Goal: Task Accomplishment & Management: Complete application form

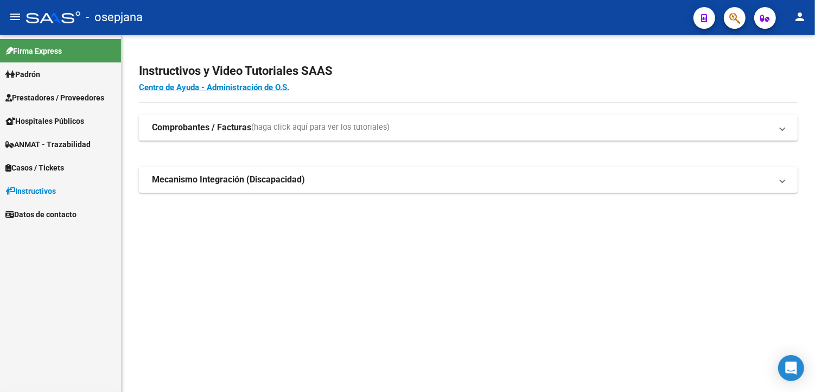
click at [72, 91] on link "Prestadores / Proveedores" at bounding box center [60, 97] width 121 height 23
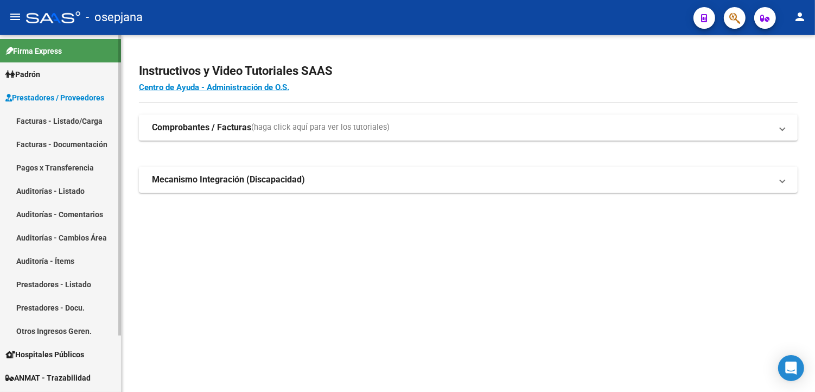
click at [63, 120] on link "Facturas - Listado/Carga" at bounding box center [60, 120] width 121 height 23
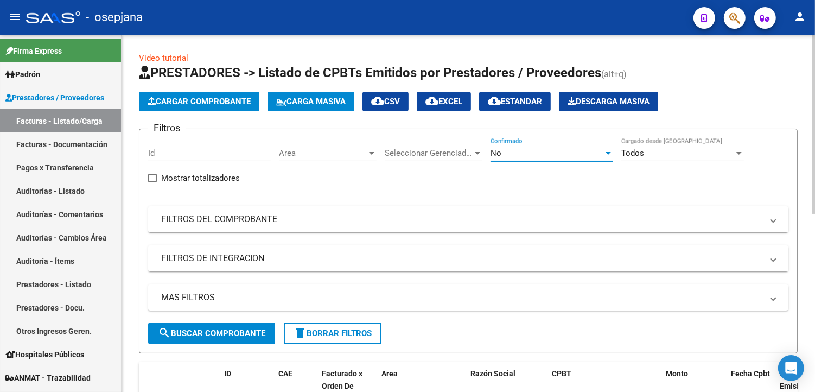
click at [518, 156] on div "No" at bounding box center [547, 153] width 113 height 10
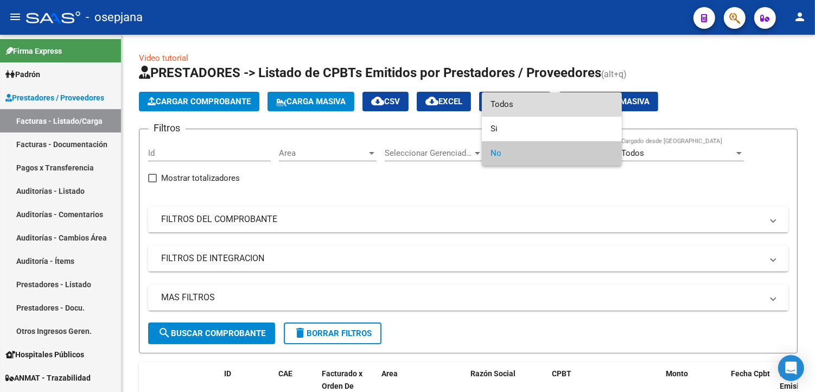
click at [514, 104] on span "Todos" at bounding box center [552, 104] width 123 height 24
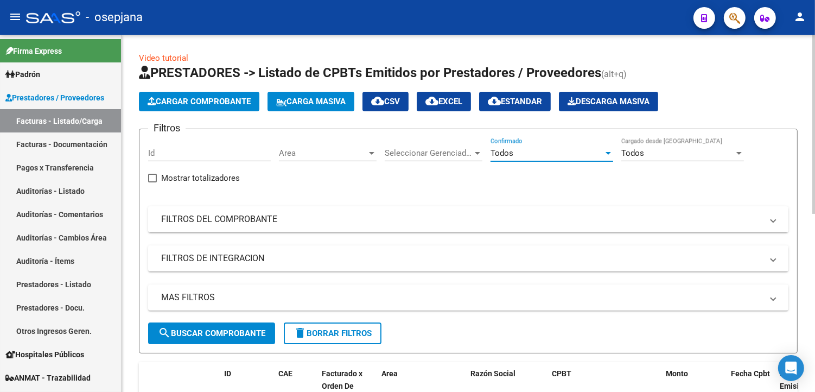
click at [277, 222] on mat-panel-title "FILTROS DEL COMPROBANTE" at bounding box center [462, 219] width 602 height 12
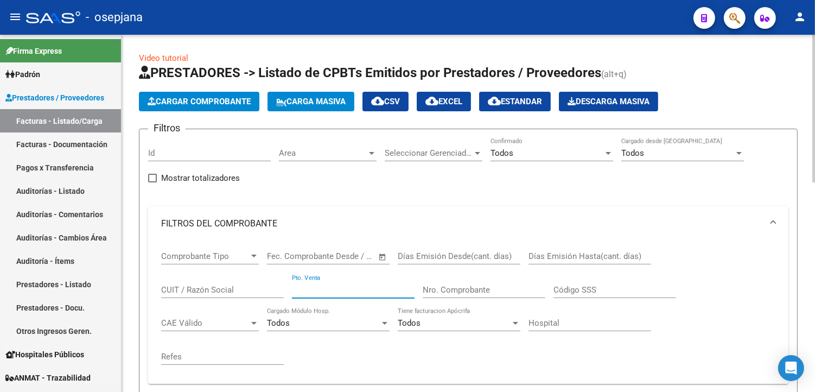
click at [319, 290] on input "Pto. Venta" at bounding box center [353, 290] width 123 height 10
type input "10"
click at [437, 287] on input "Nro. Comprobante" at bounding box center [484, 290] width 123 height 10
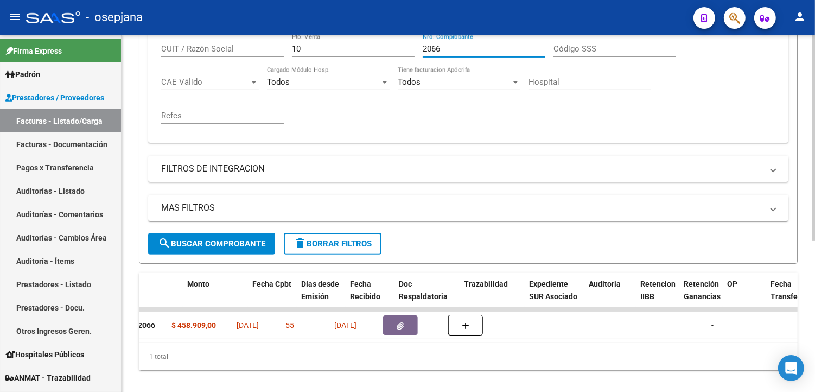
scroll to position [0, 479]
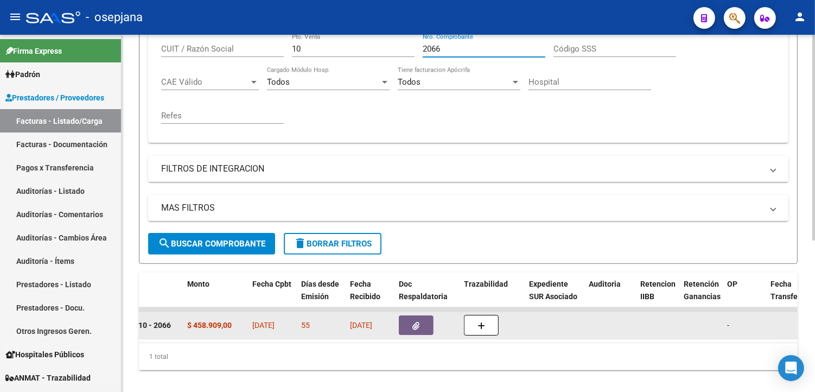
type input "2066"
click at [416, 322] on icon "button" at bounding box center [416, 326] width 7 height 8
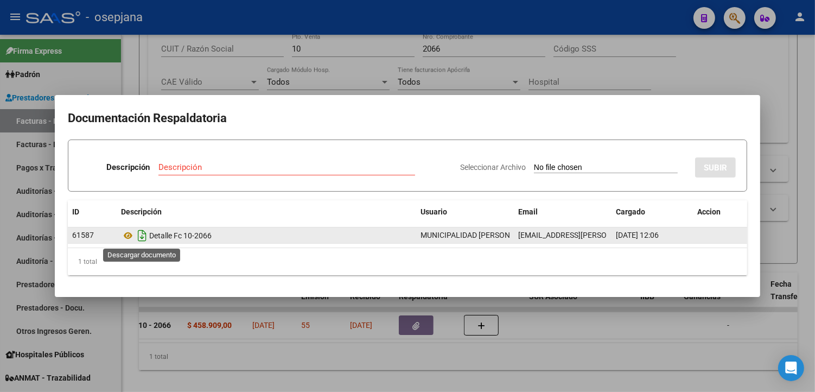
click at [144, 237] on icon "Descargar documento" at bounding box center [142, 235] width 14 height 17
drag, startPoint x: 385, startPoint y: 347, endPoint x: 324, endPoint y: 345, distance: 61.9
click at [324, 345] on div at bounding box center [407, 196] width 815 height 392
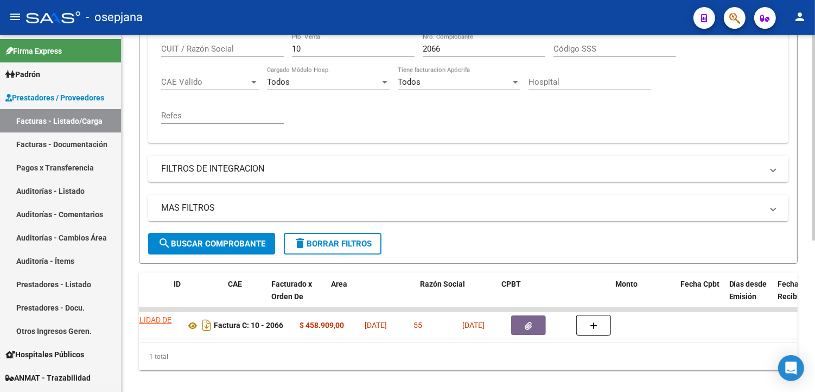
scroll to position [0, 0]
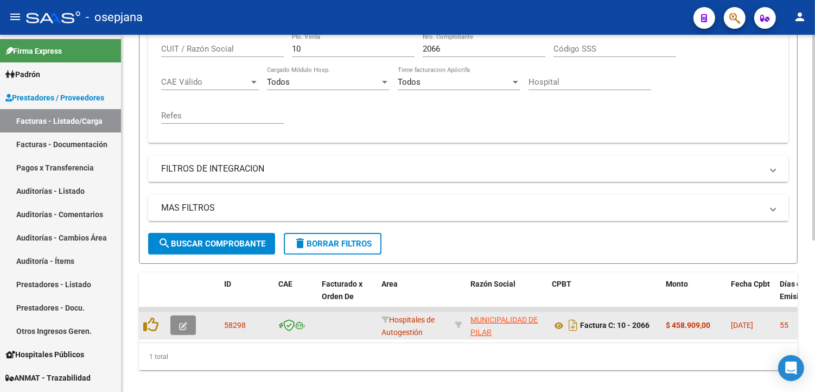
click at [188, 324] on button "button" at bounding box center [183, 325] width 26 height 20
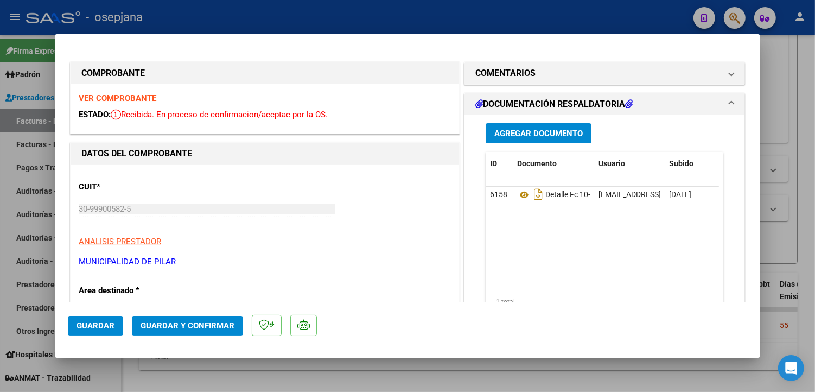
click at [144, 95] on strong "VER COMPROBANTE" at bounding box center [118, 98] width 78 height 10
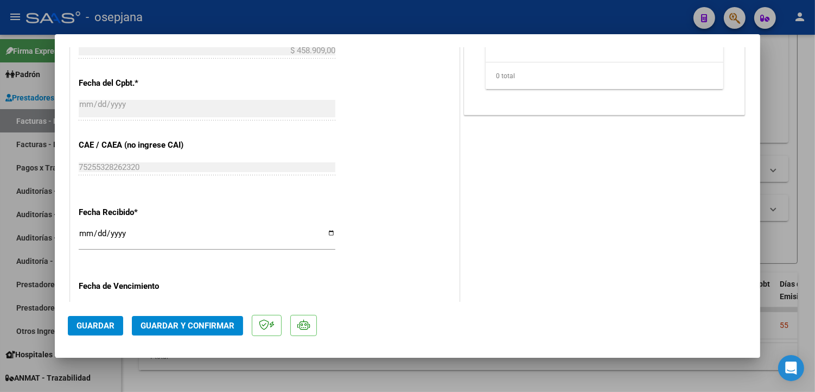
scroll to position [634, 0]
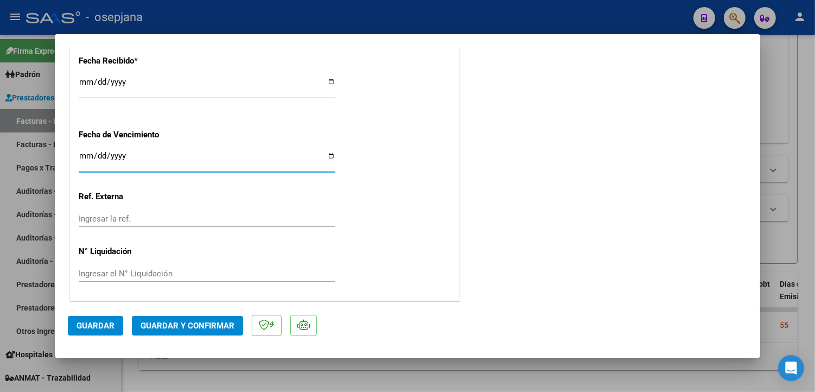
click at [327, 155] on input "Ingresar la fecha" at bounding box center [207, 159] width 257 height 17
type input "[DATE]"
click at [116, 220] on input "Ingresar la ref." at bounding box center [207, 219] width 257 height 10
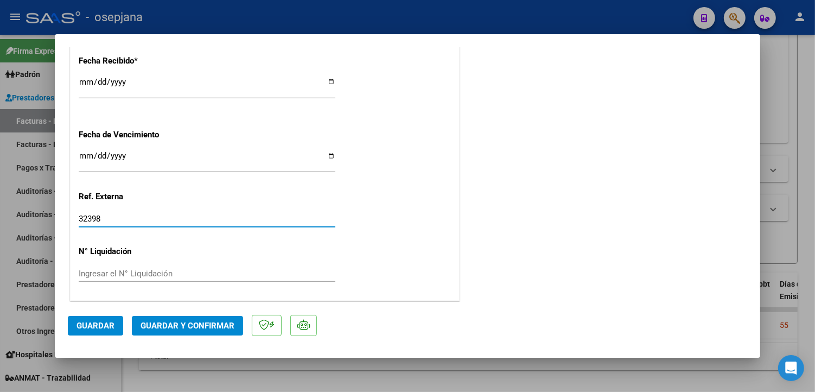
type input "32398"
click at [176, 318] on button "Guardar y Confirmar" at bounding box center [187, 326] width 111 height 20
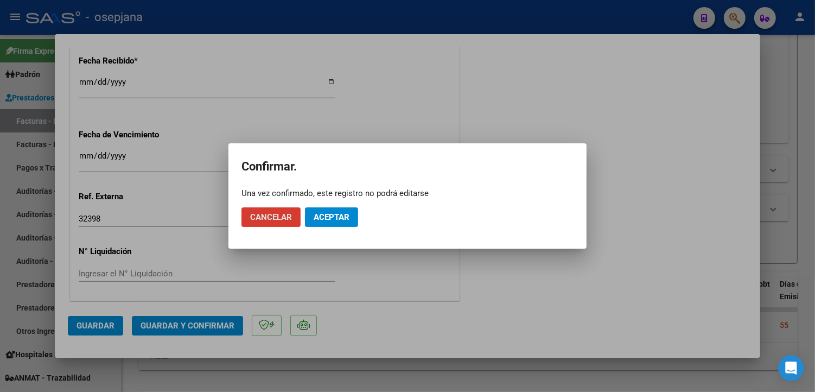
click at [344, 210] on button "Aceptar" at bounding box center [331, 217] width 53 height 20
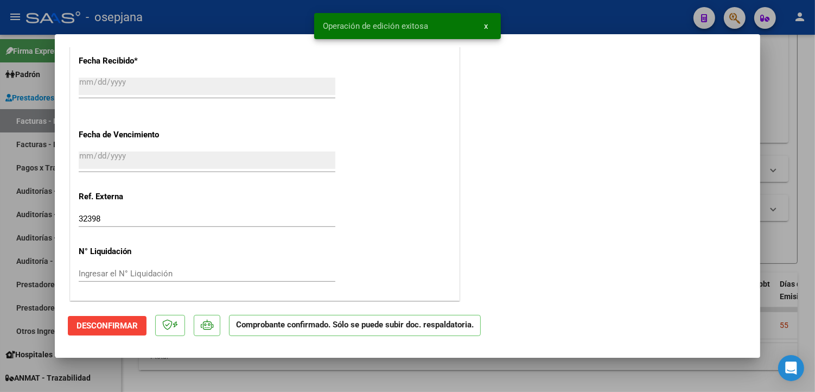
click at [274, 15] on div at bounding box center [407, 196] width 815 height 392
type input "$ 0,00"
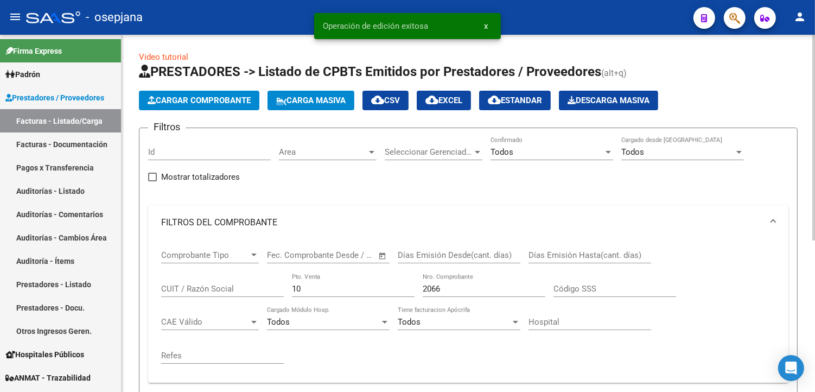
scroll to position [0, 0]
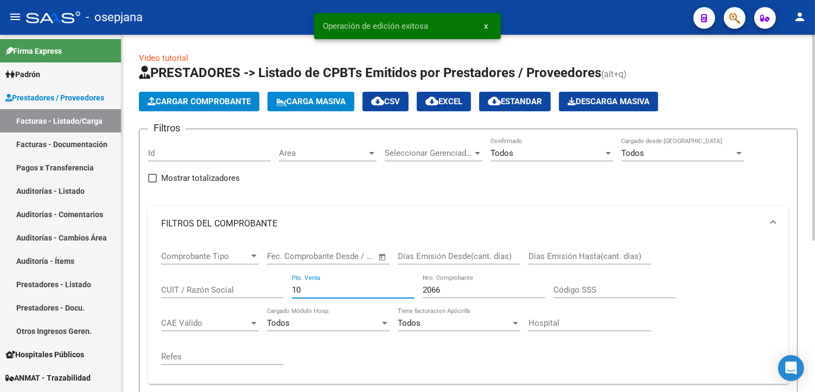
drag, startPoint x: 372, startPoint y: 288, endPoint x: 160, endPoint y: 264, distance: 214.2
click at [160, 264] on div "Comprobante Tipo Comprobante Tipo Start date – End date Fec. Comprobante Desde …" at bounding box center [468, 312] width 641 height 143
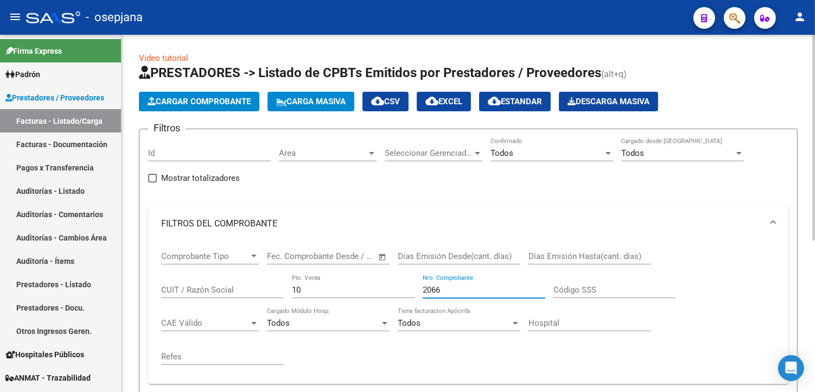
click at [539, 294] on input "2066" at bounding box center [484, 290] width 123 height 10
type input "2"
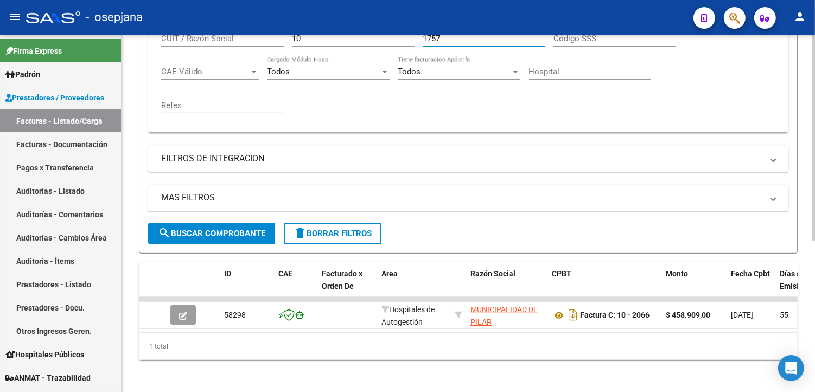
scroll to position [263, 0]
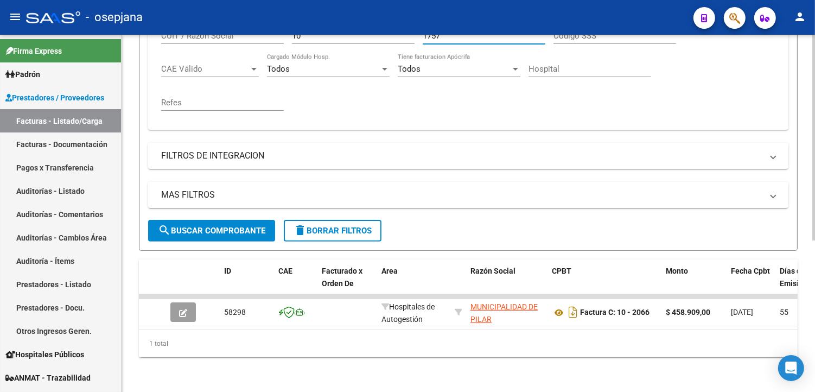
type input "1757"
click at [242, 227] on button "search Buscar Comprobante" at bounding box center [211, 231] width 127 height 22
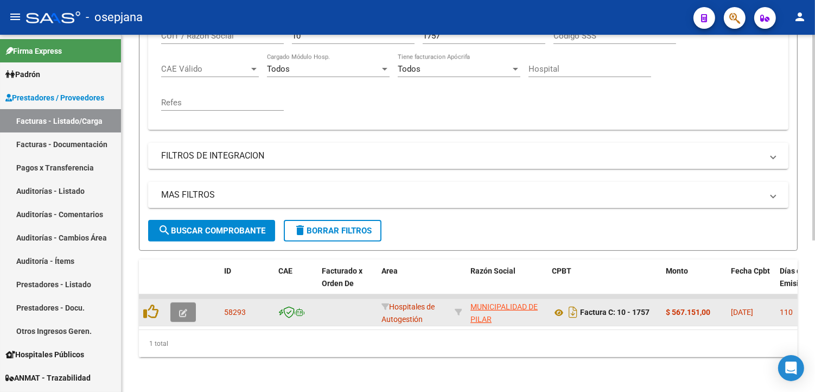
click at [186, 309] on icon "button" at bounding box center [183, 313] width 8 height 8
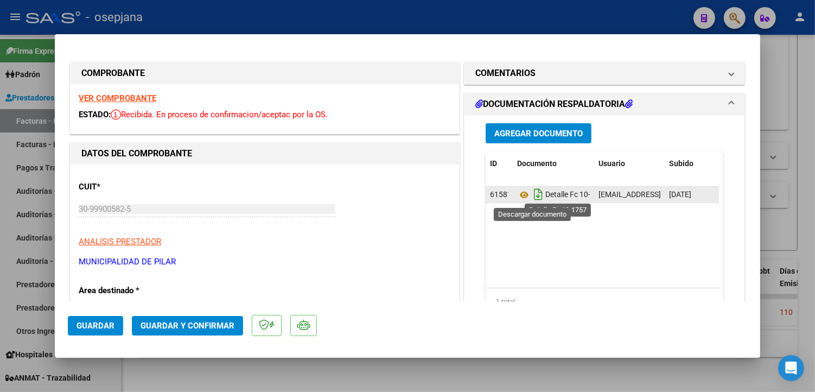
click at [534, 193] on icon "Descargar documento" at bounding box center [539, 194] width 14 height 17
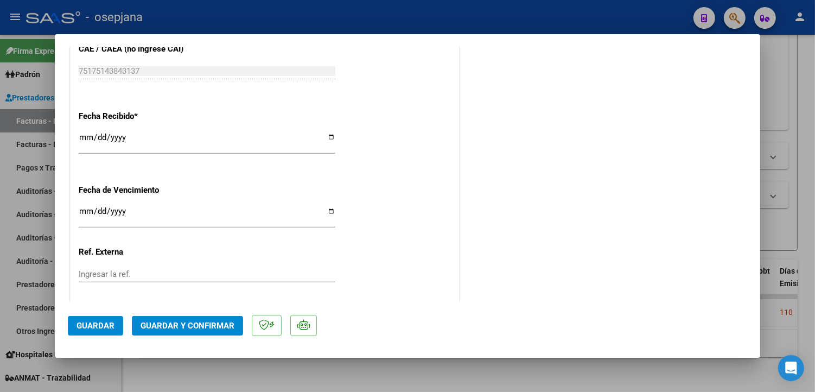
scroll to position [634, 0]
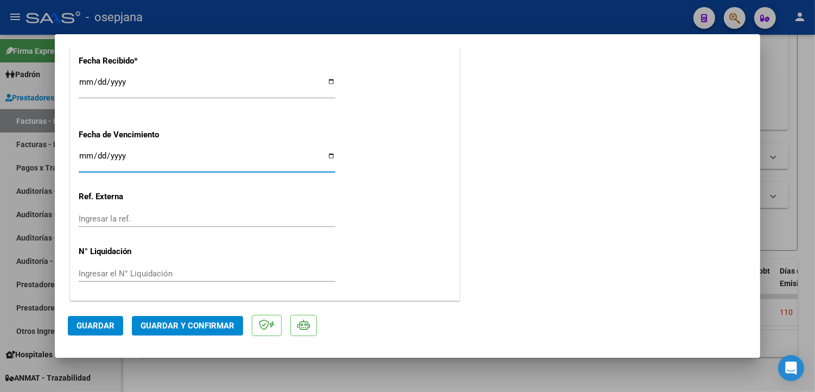
click at [330, 152] on input "Ingresar la fecha" at bounding box center [207, 159] width 257 height 17
type input "[DATE]"
click at [170, 216] on input "Ingresar la ref." at bounding box center [207, 219] width 257 height 10
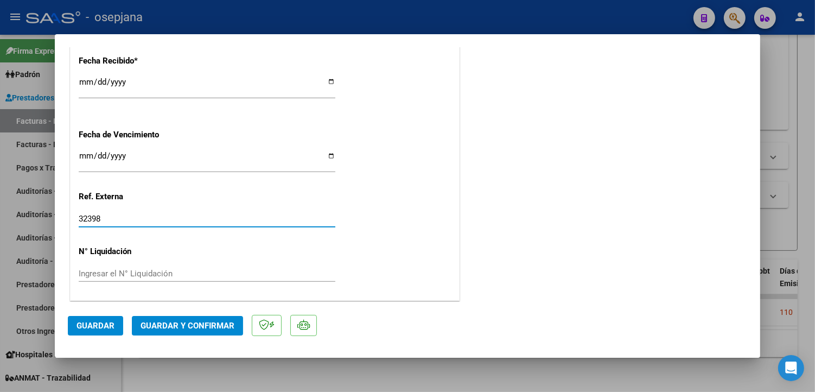
type input "32398"
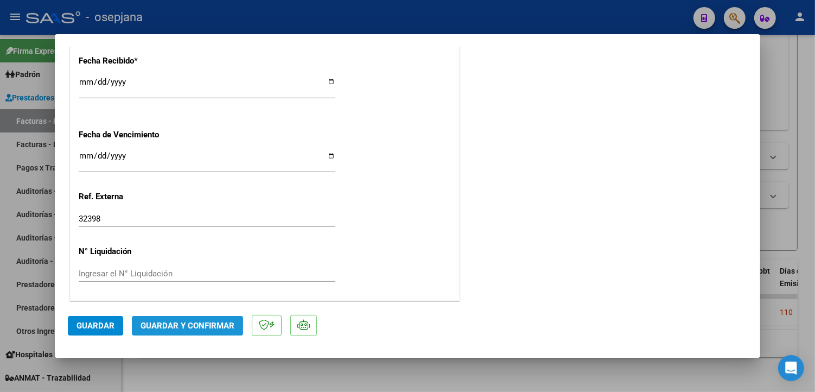
click at [174, 323] on span "Guardar y Confirmar" at bounding box center [188, 326] width 94 height 10
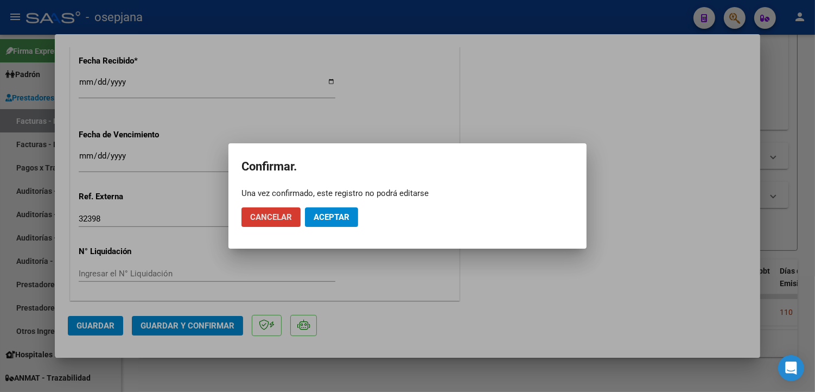
click at [345, 211] on button "Aceptar" at bounding box center [331, 217] width 53 height 20
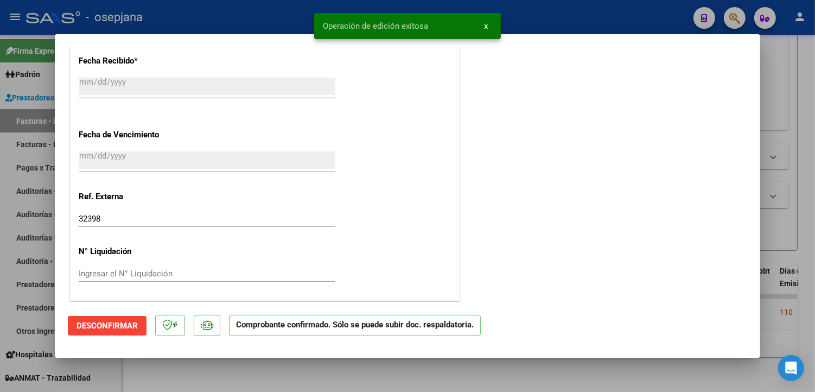
click at [264, 15] on div at bounding box center [407, 196] width 815 height 392
type input "$ 0,00"
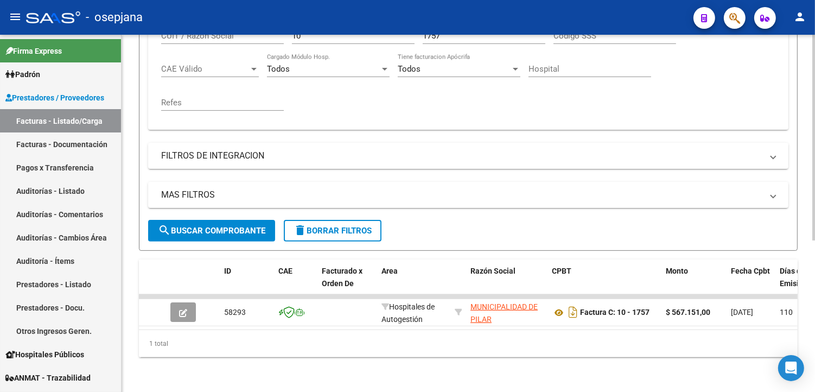
drag, startPoint x: 213, startPoint y: 319, endPoint x: 204, endPoint y: 321, distance: 9.4
click at [204, 321] on datatable-body "58293 Hospitales de Autogestión MUNICIPALIDAD [PERSON_NAME] 30999005825 Factura…" at bounding box center [468, 311] width 659 height 35
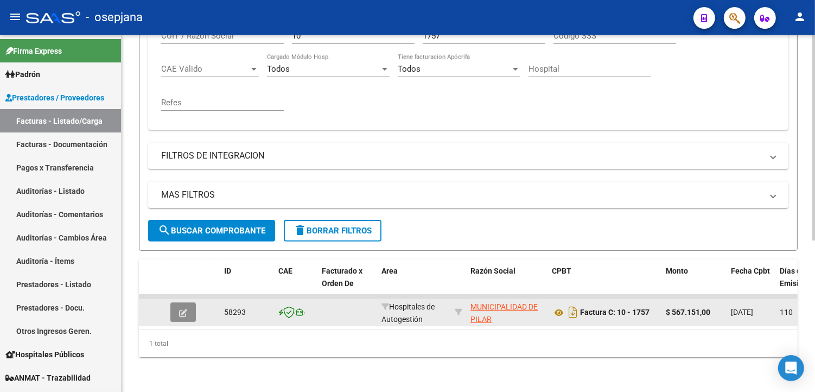
click at [187, 305] on button "button" at bounding box center [183, 312] width 26 height 20
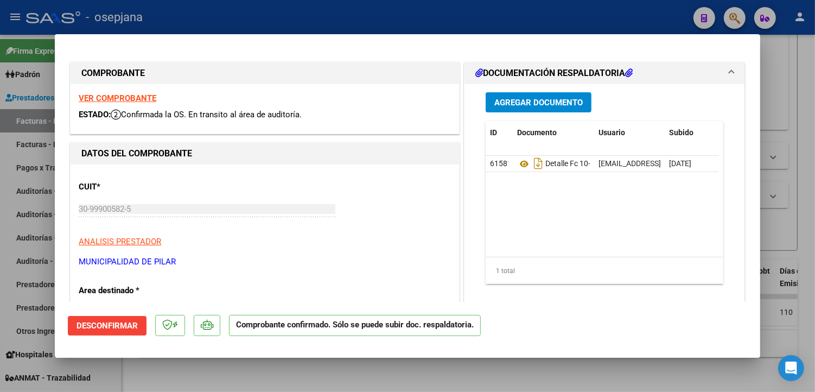
click at [411, 29] on div at bounding box center [407, 196] width 815 height 392
type input "$ 0,00"
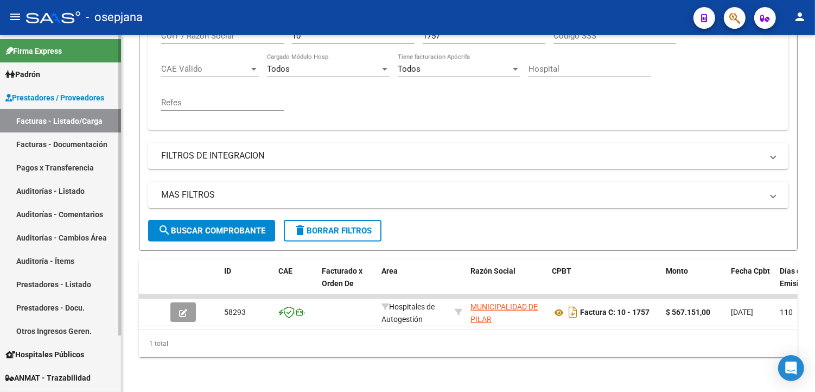
click at [57, 144] on link "Facturas - Documentación" at bounding box center [60, 143] width 121 height 23
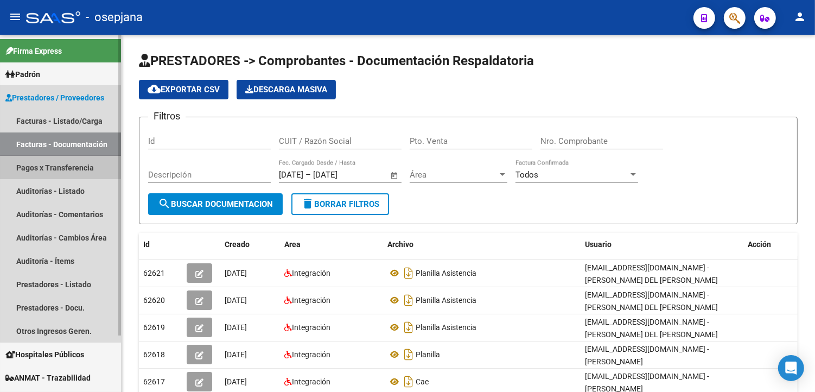
click at [85, 174] on link "Pagos x Transferencia" at bounding box center [60, 167] width 121 height 23
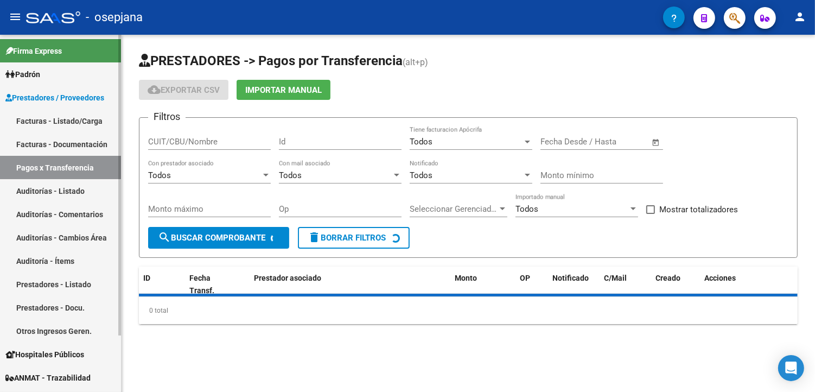
click at [79, 194] on link "Auditorías - Listado" at bounding box center [60, 190] width 121 height 23
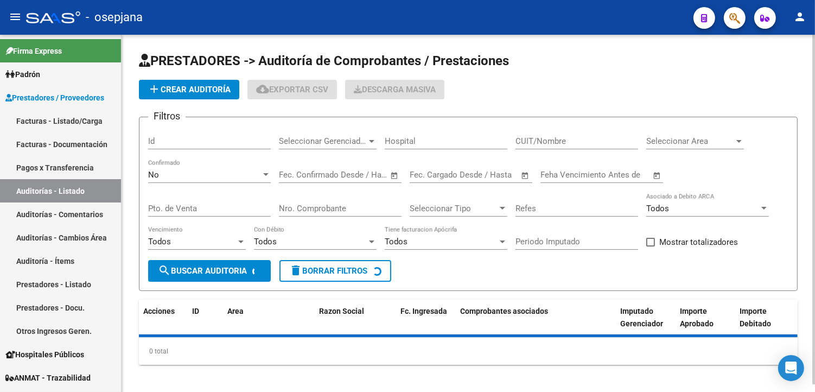
click at [185, 90] on span "add Crear Auditoría" at bounding box center [189, 90] width 83 height 10
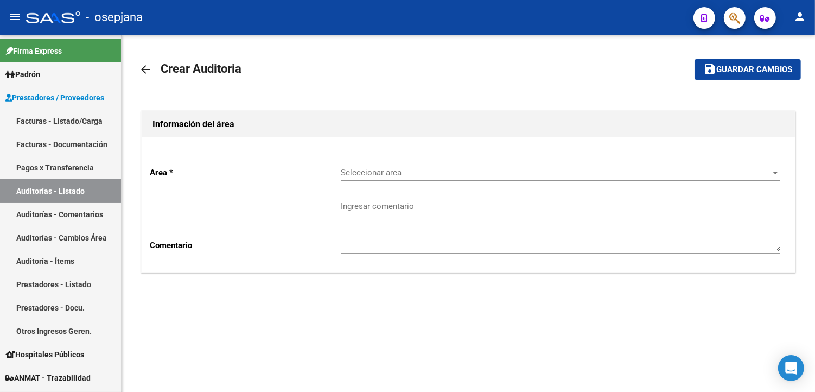
click at [452, 176] on span "Seleccionar area" at bounding box center [556, 173] width 430 height 10
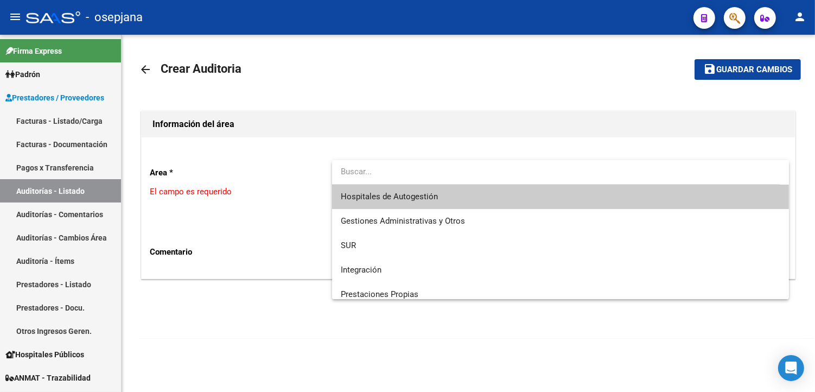
click at [427, 201] on span "Hospitales de Autogestión" at bounding box center [389, 197] width 97 height 10
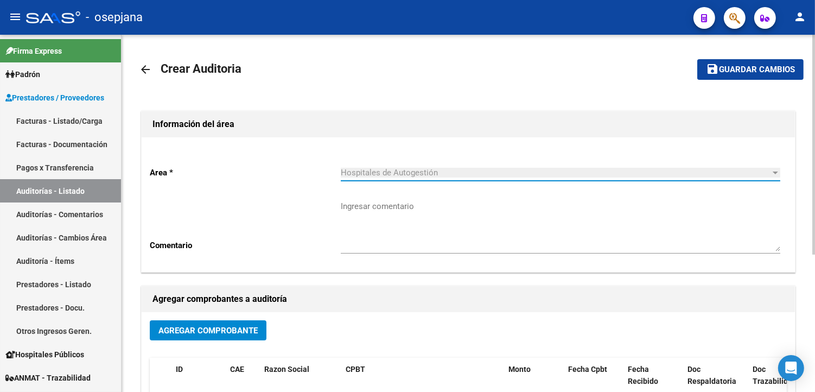
click at [222, 331] on span "Agregar Comprobante" at bounding box center [208, 331] width 99 height 10
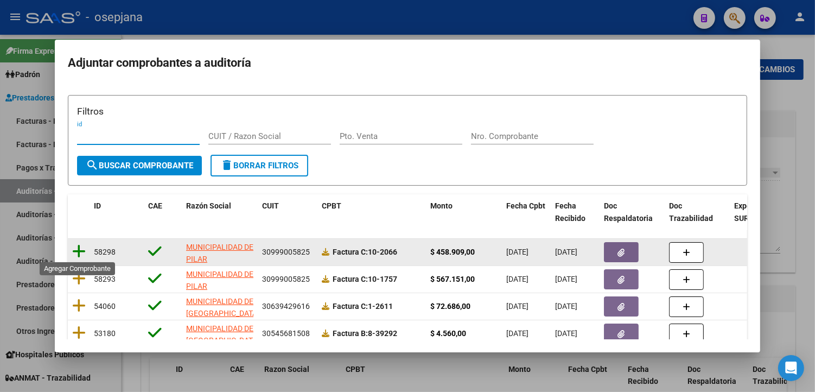
click at [77, 253] on icon at bounding box center [79, 251] width 14 height 15
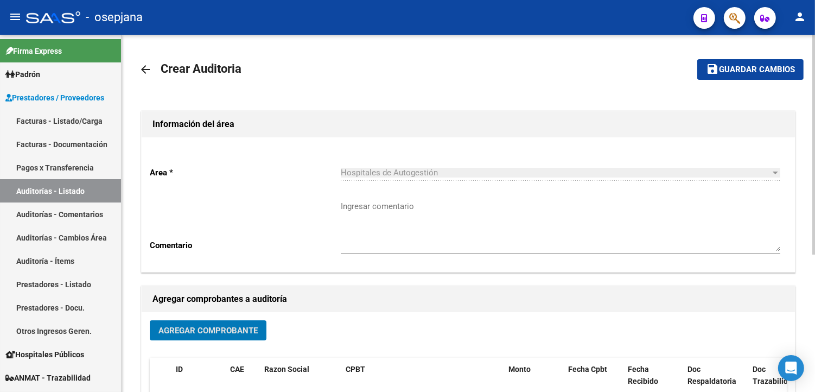
click at [772, 73] on span "Guardar cambios" at bounding box center [757, 70] width 76 height 10
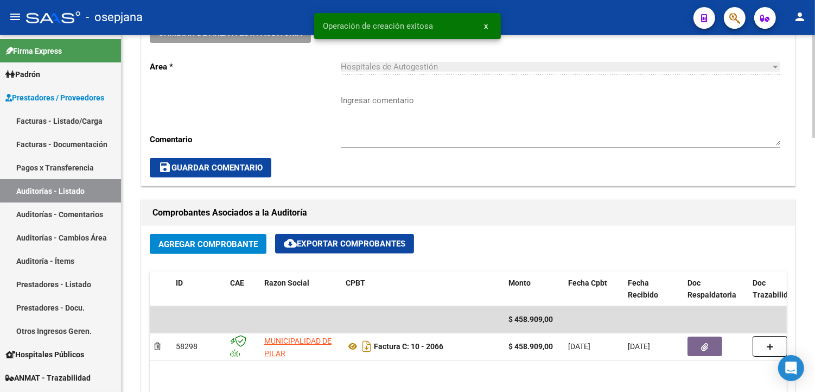
scroll to position [603, 0]
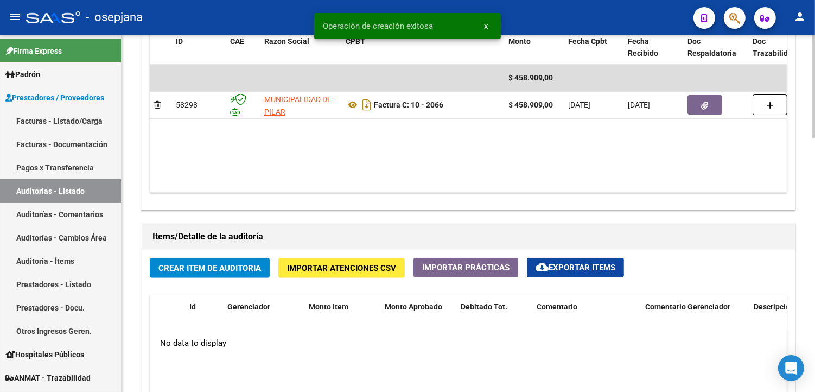
click at [208, 269] on span "Crear Item de Auditoria" at bounding box center [210, 268] width 103 height 10
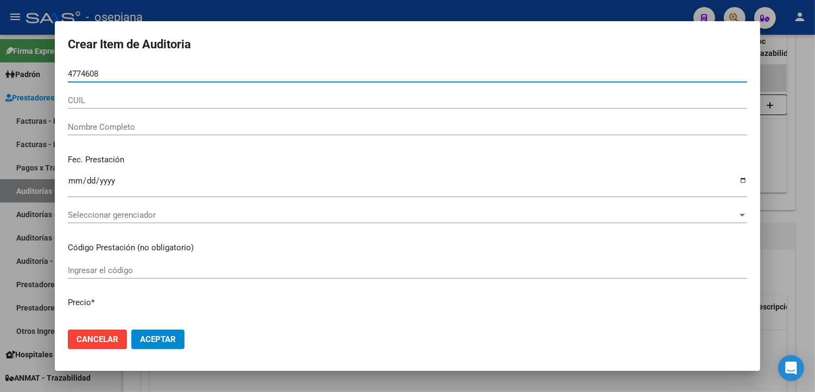
type input "47746085"
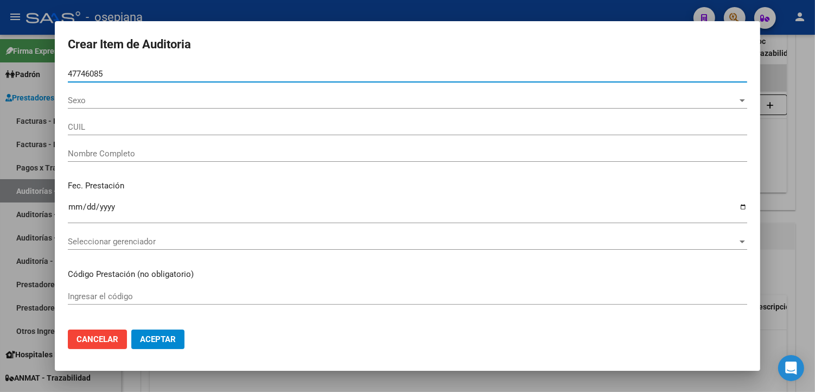
type input "20477460853"
type input "SAHUANERO [PERSON_NAME] -"
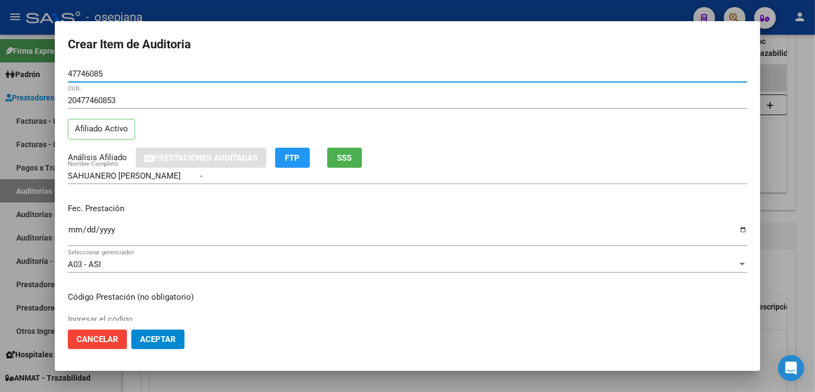
type input "47746085"
click at [77, 226] on input "Ingresar la fecha" at bounding box center [408, 233] width 680 height 17
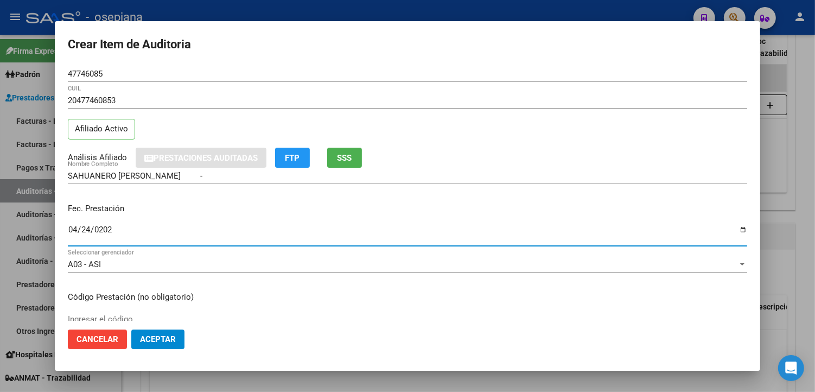
type input "[DATE]"
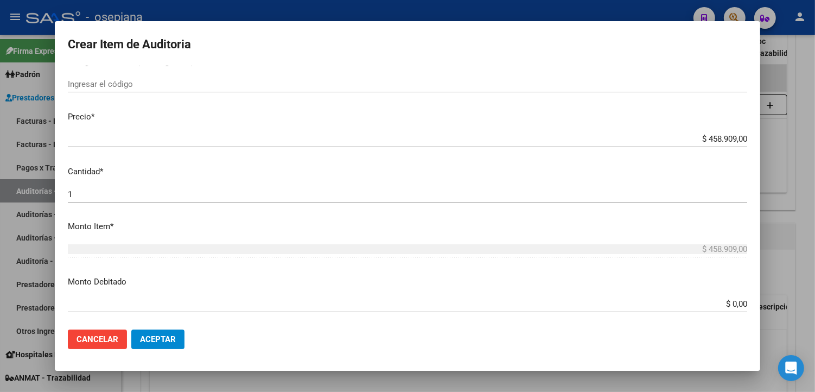
scroll to position [241, 0]
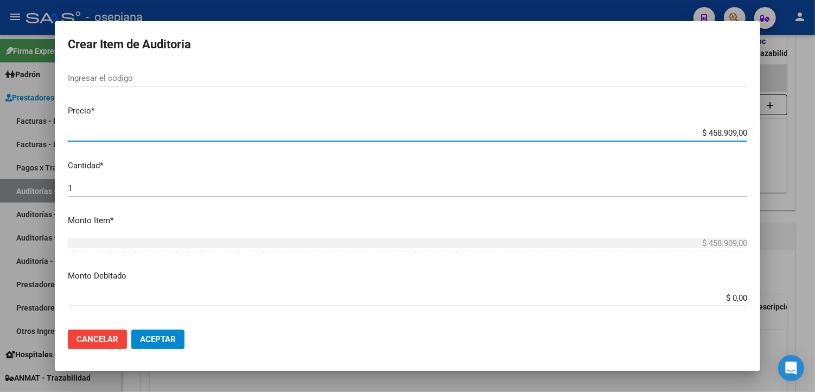
drag, startPoint x: 697, startPoint y: 131, endPoint x: 779, endPoint y: 129, distance: 81.5
click at [779, 129] on div "Crear Item de Auditoria 47746085 Nro Documento 20477460853 CUIL Afiliado Activo…" at bounding box center [407, 196] width 815 height 392
type input "$ 0,08"
type input "$ 0,81"
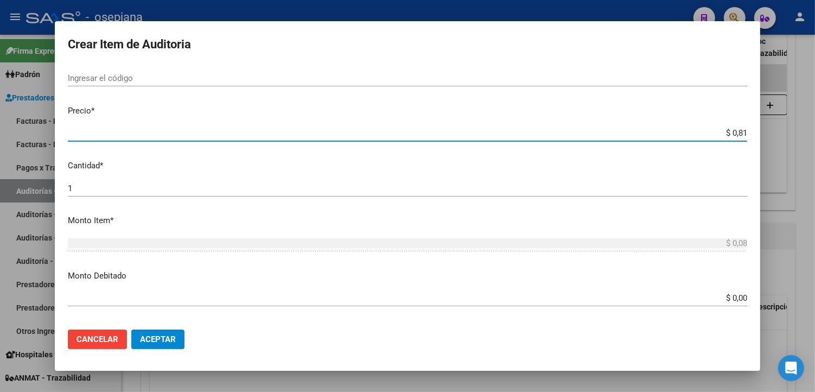
type input "$ 0,81"
type input "$ 8,17"
type input "$ 81,74"
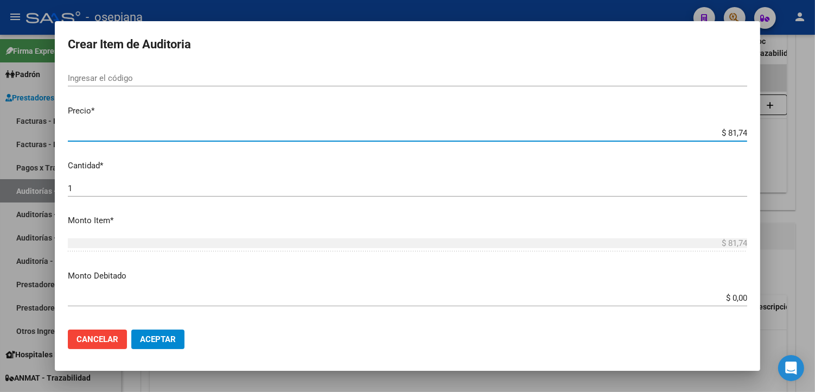
type input "$ 817,45"
type input "$ 8.174,50"
type input "$ 81.745,00"
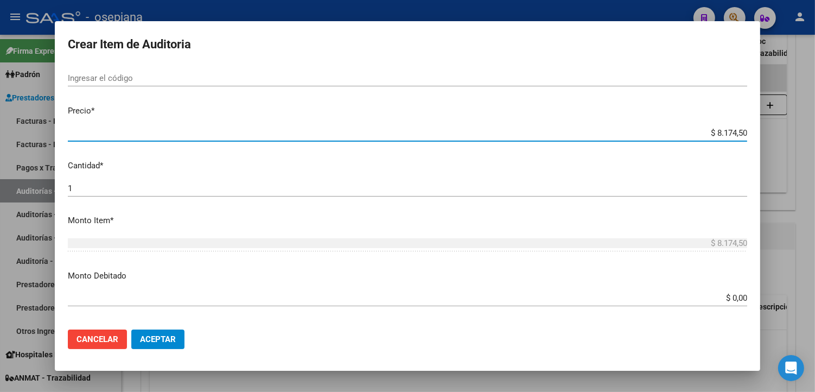
type input "$ 81.745,00"
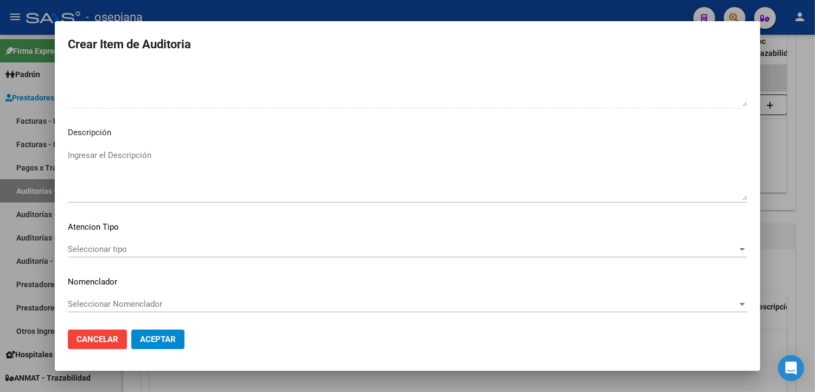
scroll to position [628, 0]
click at [106, 251] on span "Seleccionar tipo" at bounding box center [403, 248] width 670 height 10
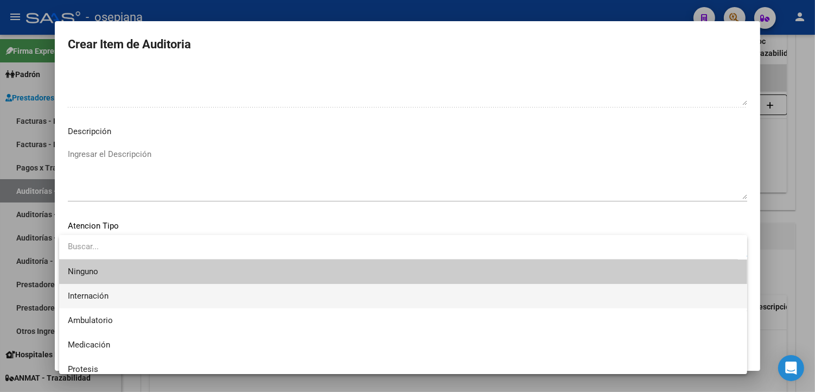
click at [98, 302] on span "Internación" at bounding box center [403, 296] width 671 height 24
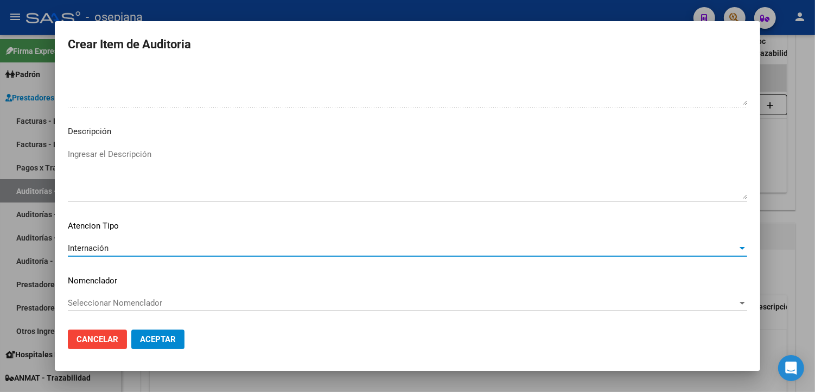
click at [112, 300] on span "Seleccionar Nomenclador" at bounding box center [403, 303] width 670 height 10
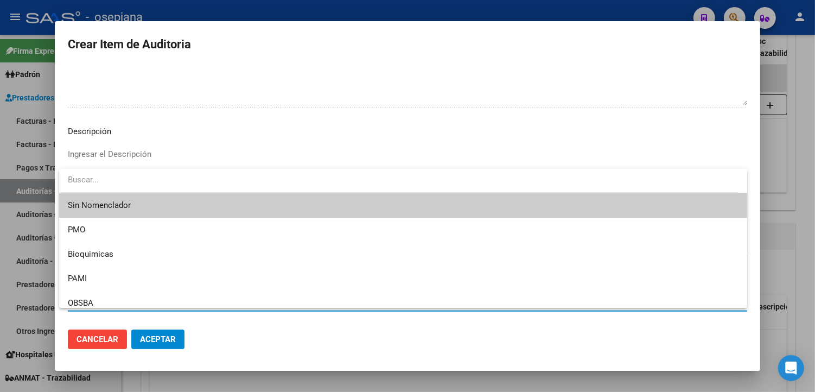
click at [127, 196] on span "Sin Nomenclador" at bounding box center [403, 205] width 671 height 24
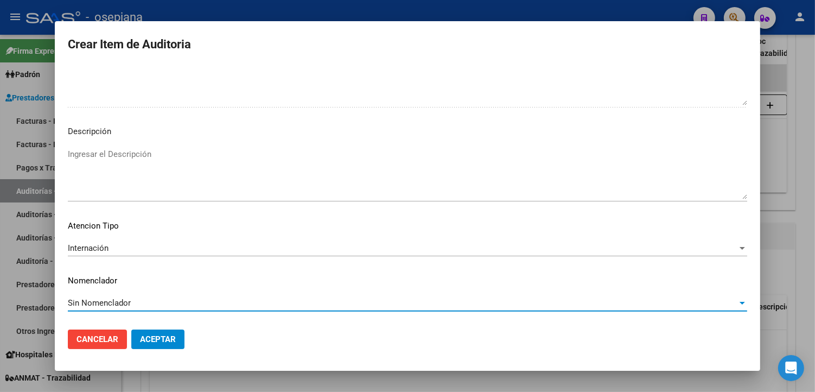
click at [156, 346] on button "Aceptar" at bounding box center [157, 340] width 53 height 20
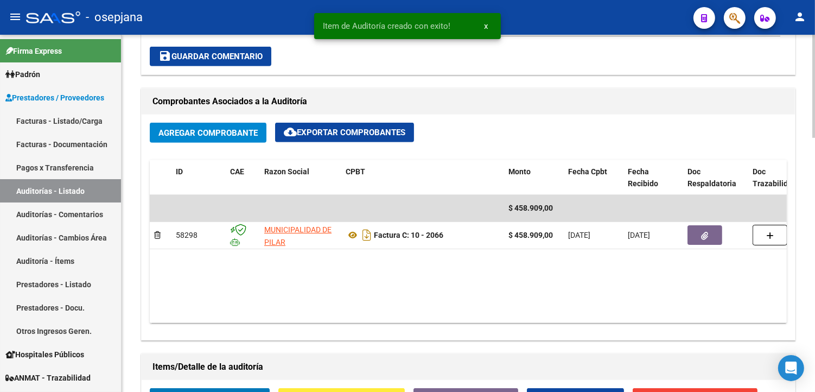
scroll to position [604, 0]
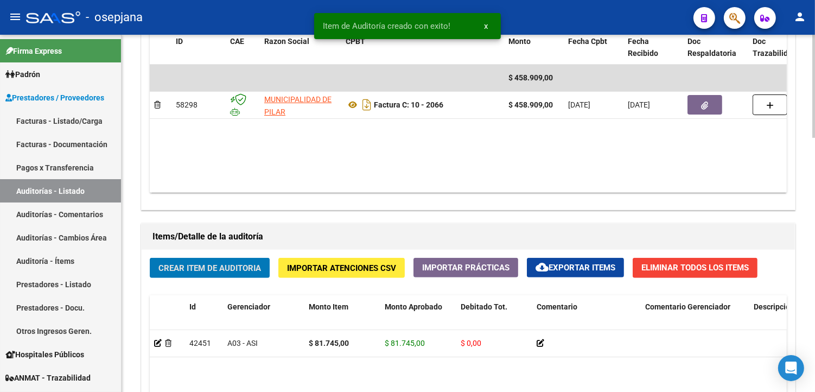
click at [238, 273] on span "Crear Item de Auditoria" at bounding box center [210, 268] width 103 height 10
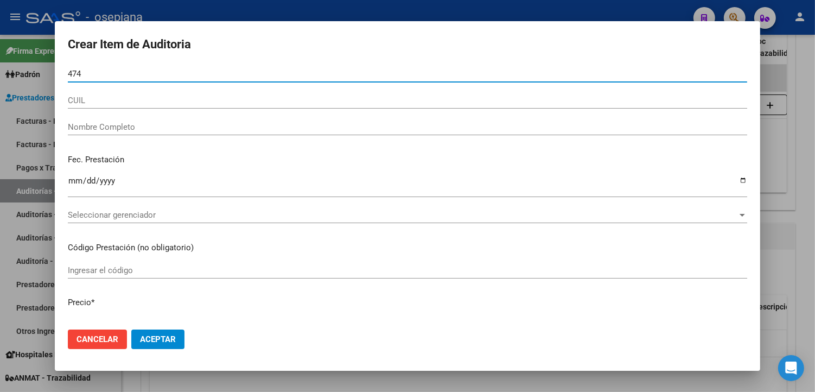
type input "474"
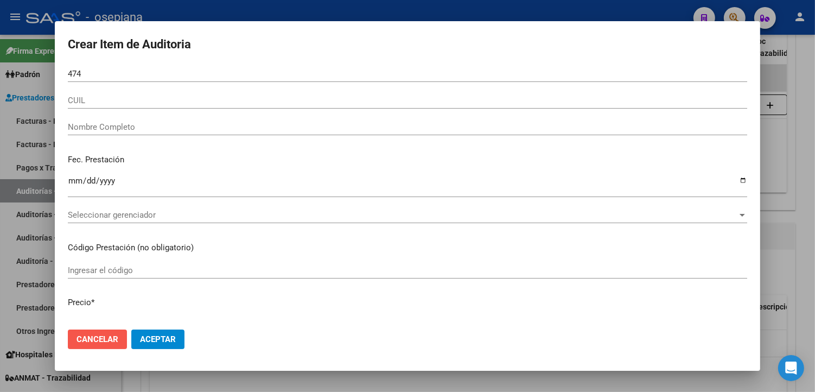
click at [107, 332] on button "Cancelar" at bounding box center [97, 340] width 59 height 20
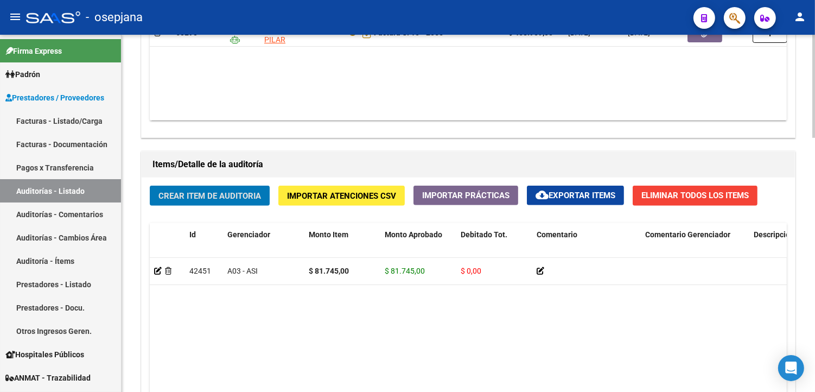
scroll to position [785, 0]
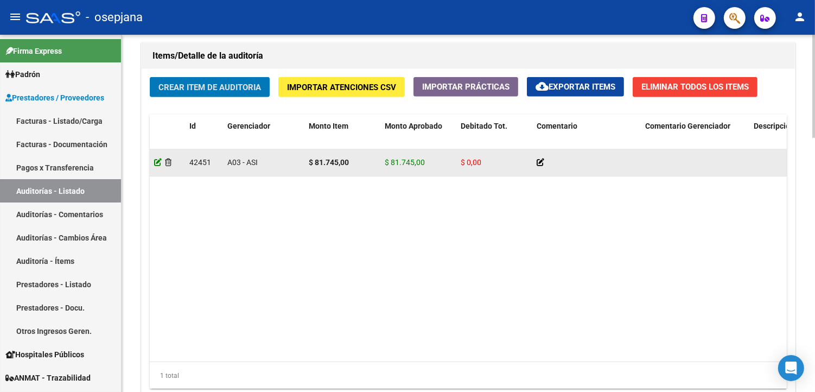
click at [155, 160] on icon at bounding box center [158, 163] width 8 height 8
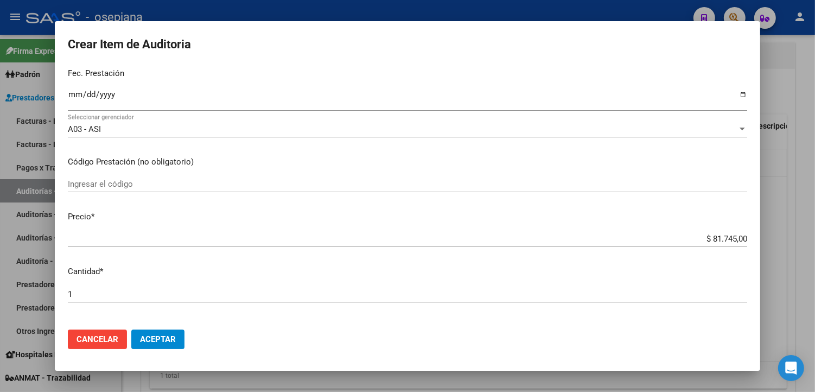
scroll to position [121, 0]
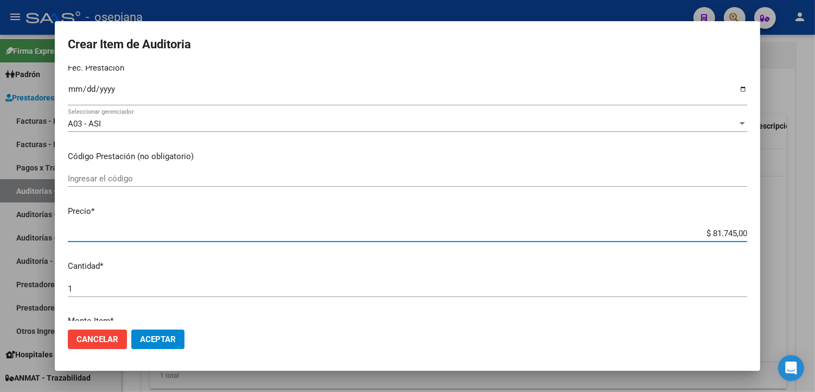
drag, startPoint x: 704, startPoint y: 235, endPoint x: 771, endPoint y: 229, distance: 67.6
click at [771, 229] on div "Crear Item de Auditoria 47746085 Nro Documento 20477460853 CUIL Afiliado Activo…" at bounding box center [407, 196] width 815 height 392
type input "$ 0,04"
type input "$ 0,48"
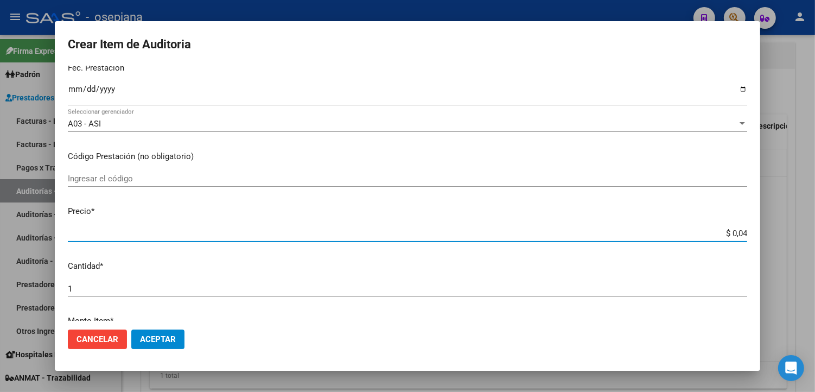
type input "$ 0,48"
type input "$ 0,04"
type input "$ 0,08"
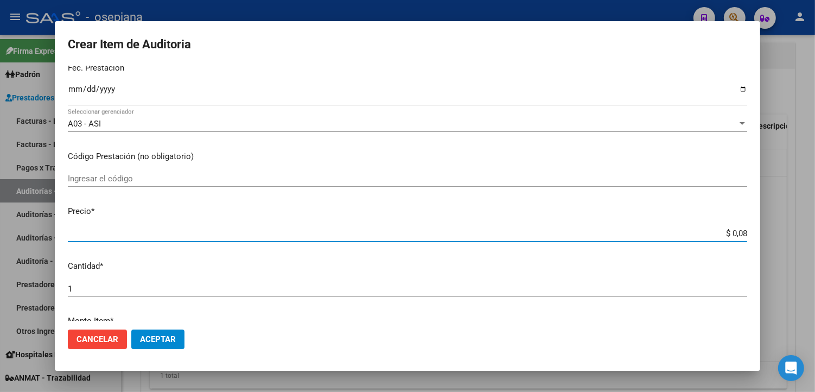
type input "$ 0,81"
type input "$ 8,17"
type input "$ 81,74"
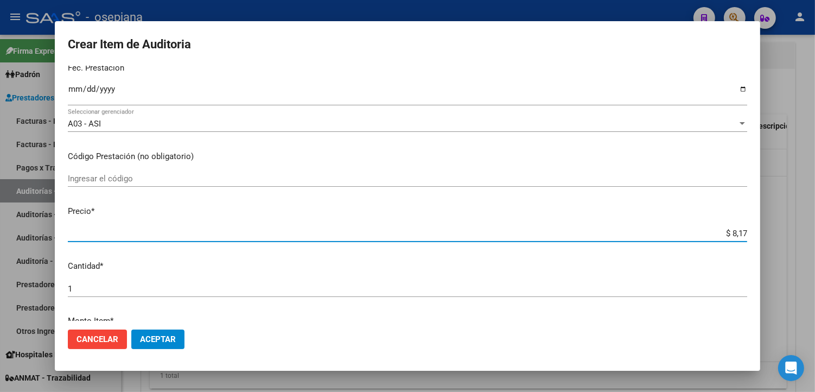
type input "$ 81,74"
type input "$ 817,45"
type input "$ 8.174,50"
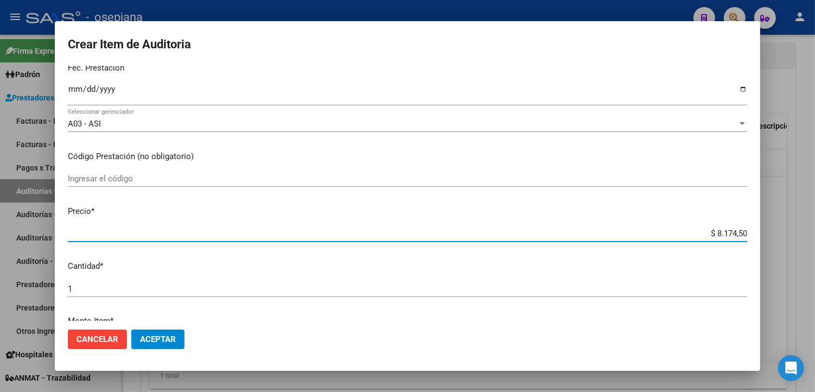
type input "$ 81.745,00"
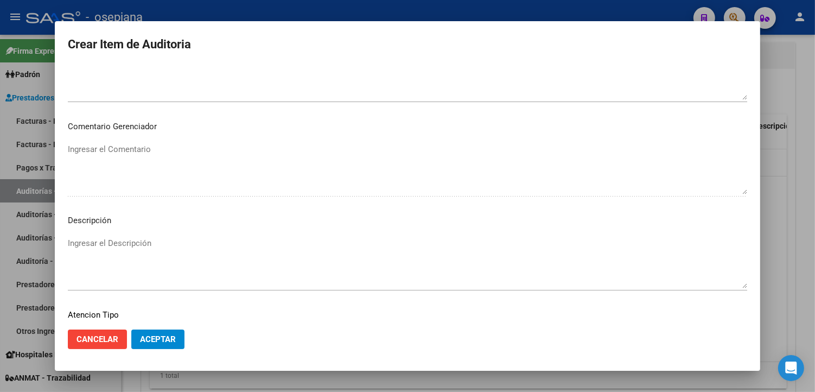
scroll to position [608, 0]
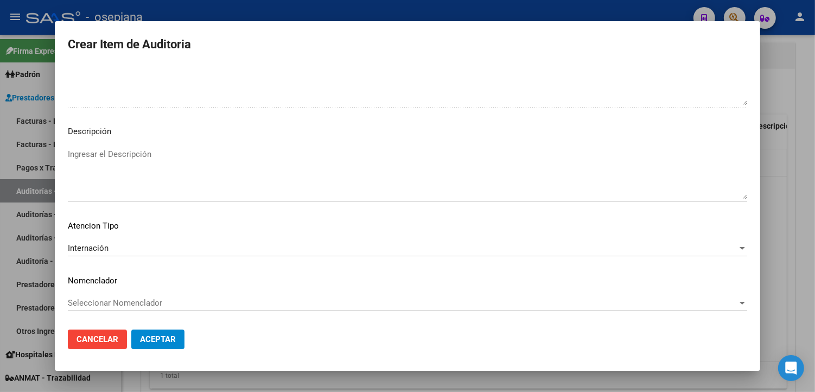
click at [99, 300] on span "Seleccionar Nomenclador" at bounding box center [403, 303] width 670 height 10
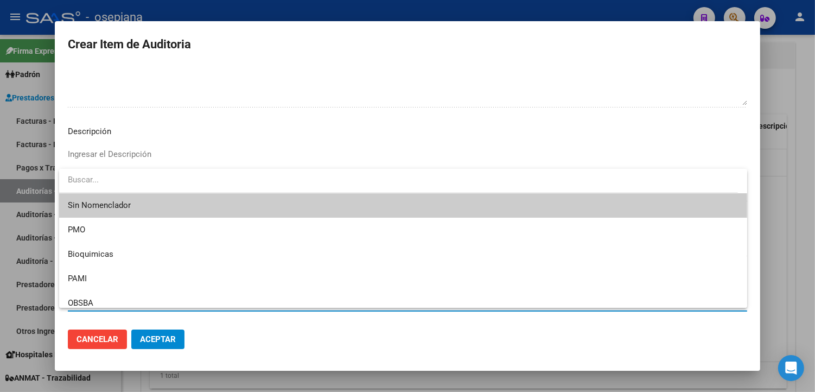
click at [110, 205] on span "Sin Nomenclador" at bounding box center [403, 205] width 671 height 24
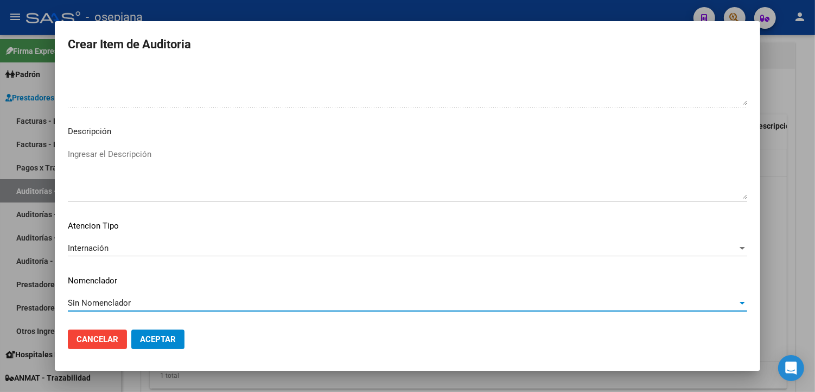
click at [158, 341] on span "Aceptar" at bounding box center [158, 339] width 36 height 10
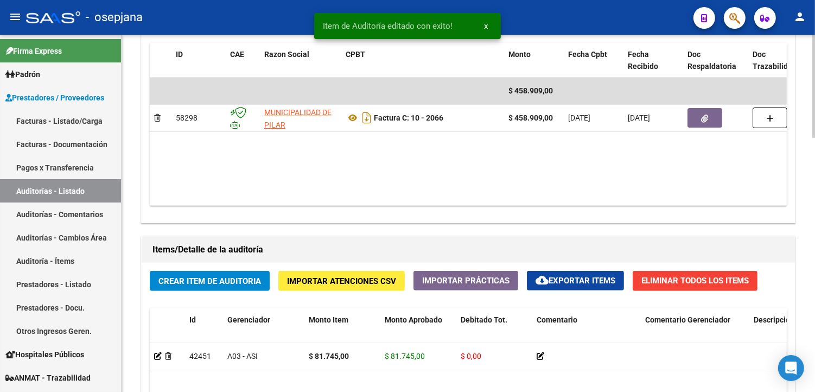
scroll to position [603, 0]
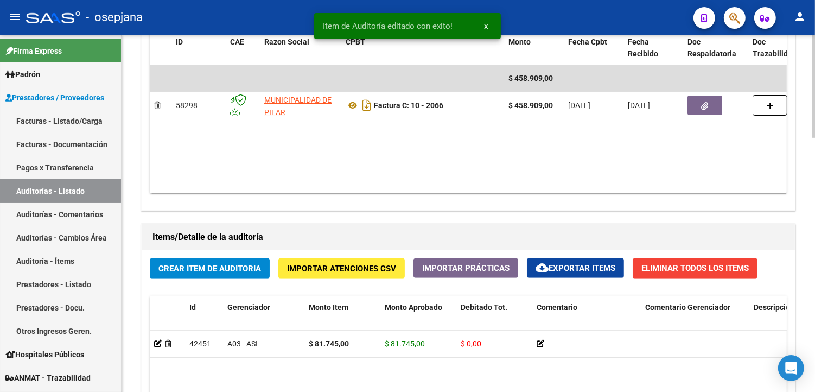
click at [204, 275] on button "Crear Item de Auditoria" at bounding box center [210, 268] width 120 height 20
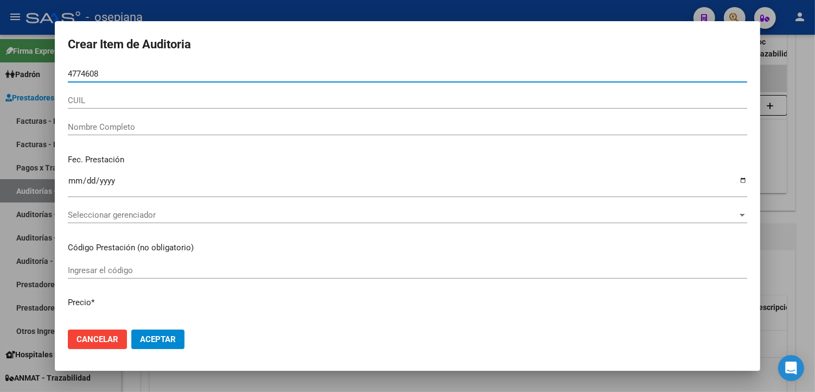
type input "47746085"
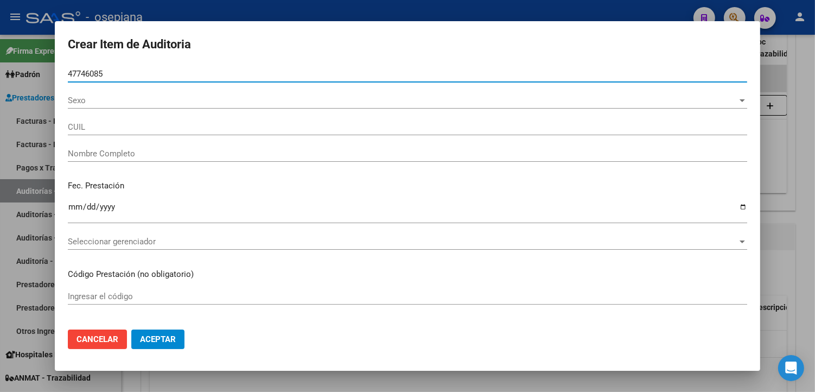
type input "20477460853"
type input "SAHUANERO [PERSON_NAME] -"
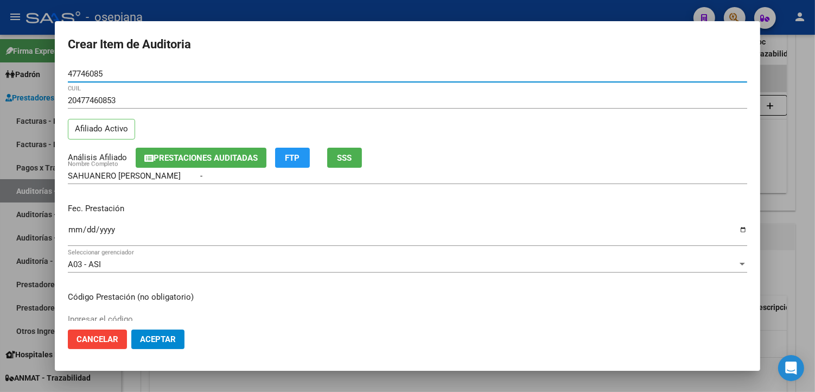
type input "47746085"
click at [76, 228] on input "Ingresar la fecha" at bounding box center [408, 233] width 680 height 17
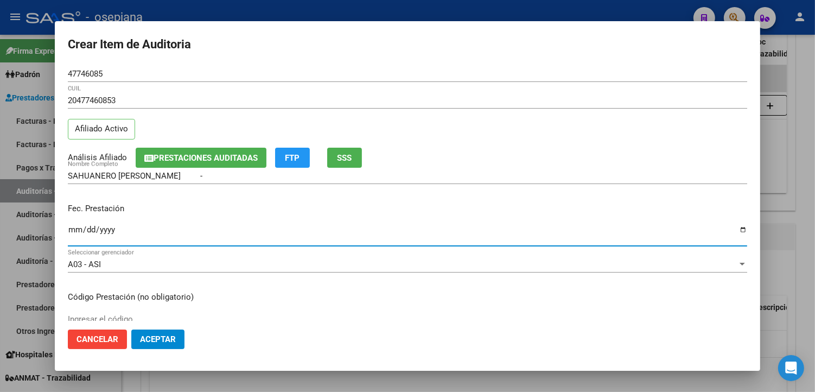
click at [78, 230] on input "Ingresar la fecha" at bounding box center [408, 233] width 680 height 17
click at [73, 228] on input "Ingresar la fecha" at bounding box center [408, 233] width 680 height 17
type input "[DATE]"
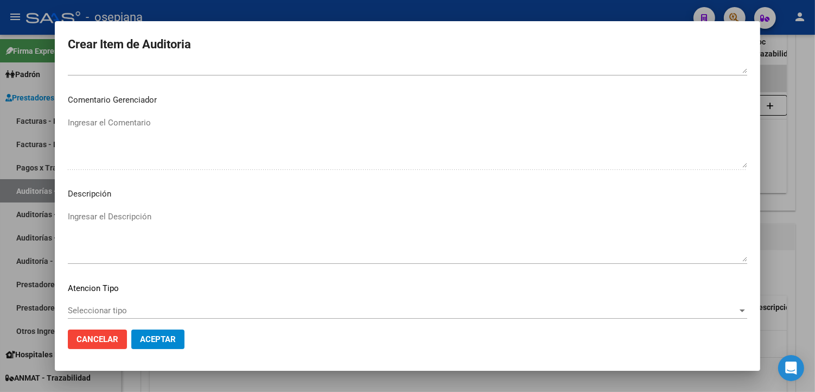
scroll to position [628, 0]
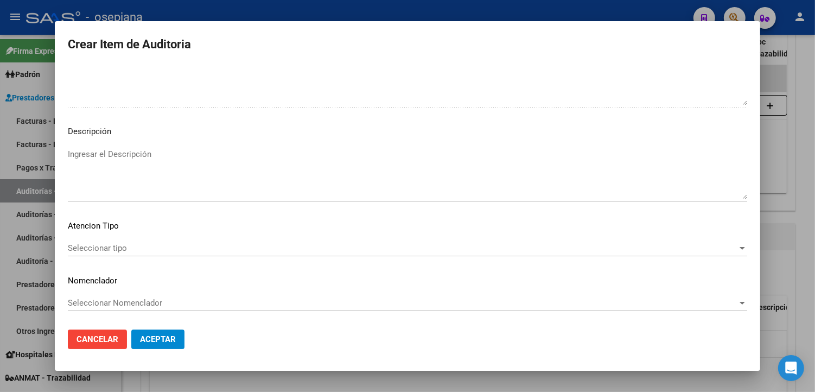
click at [97, 241] on div "Seleccionar tipo Seleccionar tipo" at bounding box center [408, 248] width 680 height 16
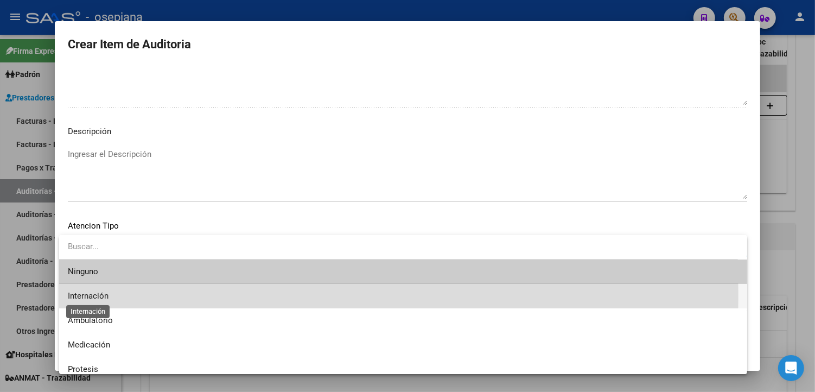
click at [105, 296] on span "Internación" at bounding box center [88, 296] width 41 height 10
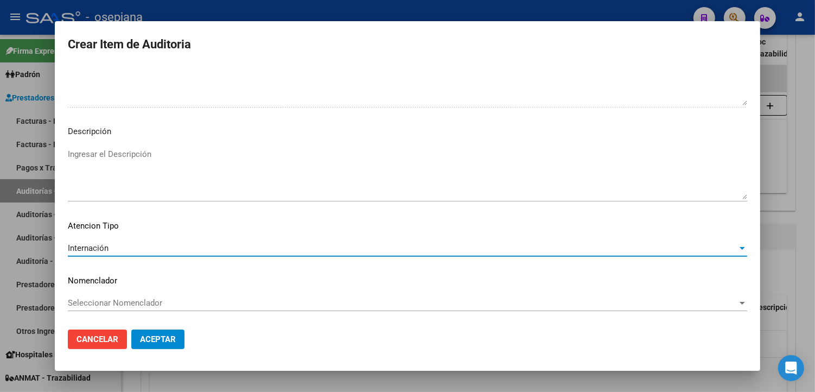
click at [115, 286] on p "Nomenclador" at bounding box center [408, 281] width 680 height 12
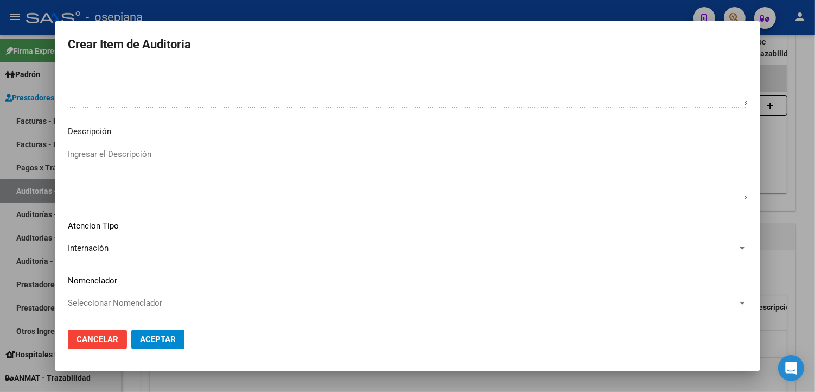
click at [116, 295] on mat-dialog-content "47746085 Nro Documento 20477460853 CUIL Afiliado Activo Análisis Afiliado Prest…" at bounding box center [408, 193] width 706 height 255
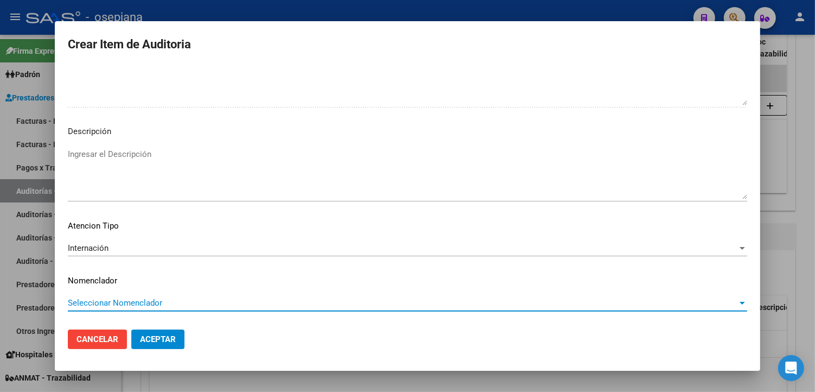
click at [117, 301] on span "Seleccionar Nomenclador" at bounding box center [403, 303] width 670 height 10
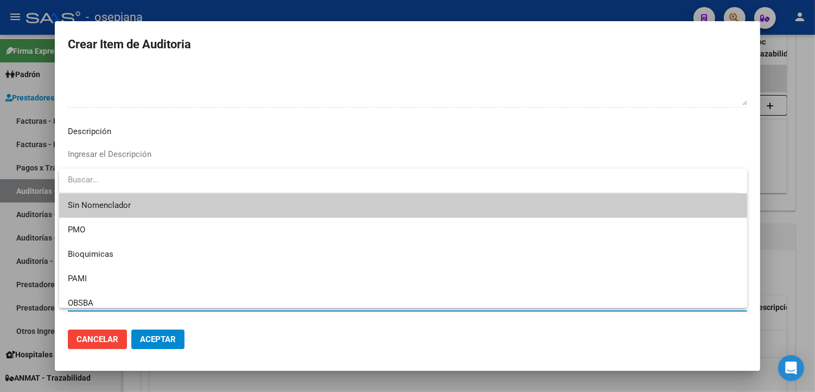
click at [143, 206] on span "Sin Nomenclador" at bounding box center [403, 205] width 671 height 24
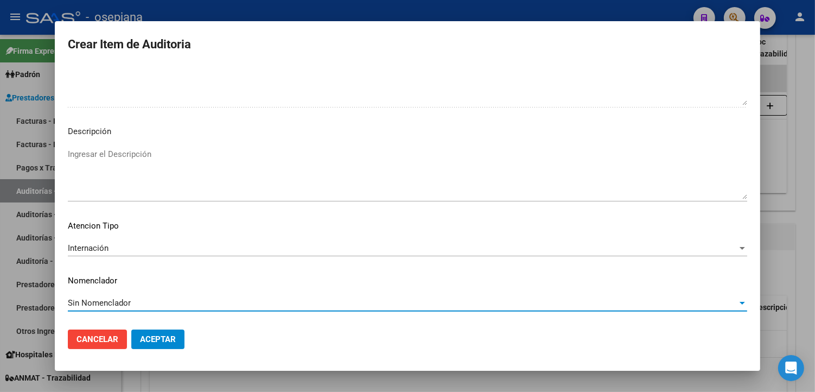
click at [181, 338] on button "Aceptar" at bounding box center [157, 340] width 53 height 20
